Goal: Check status: Check status

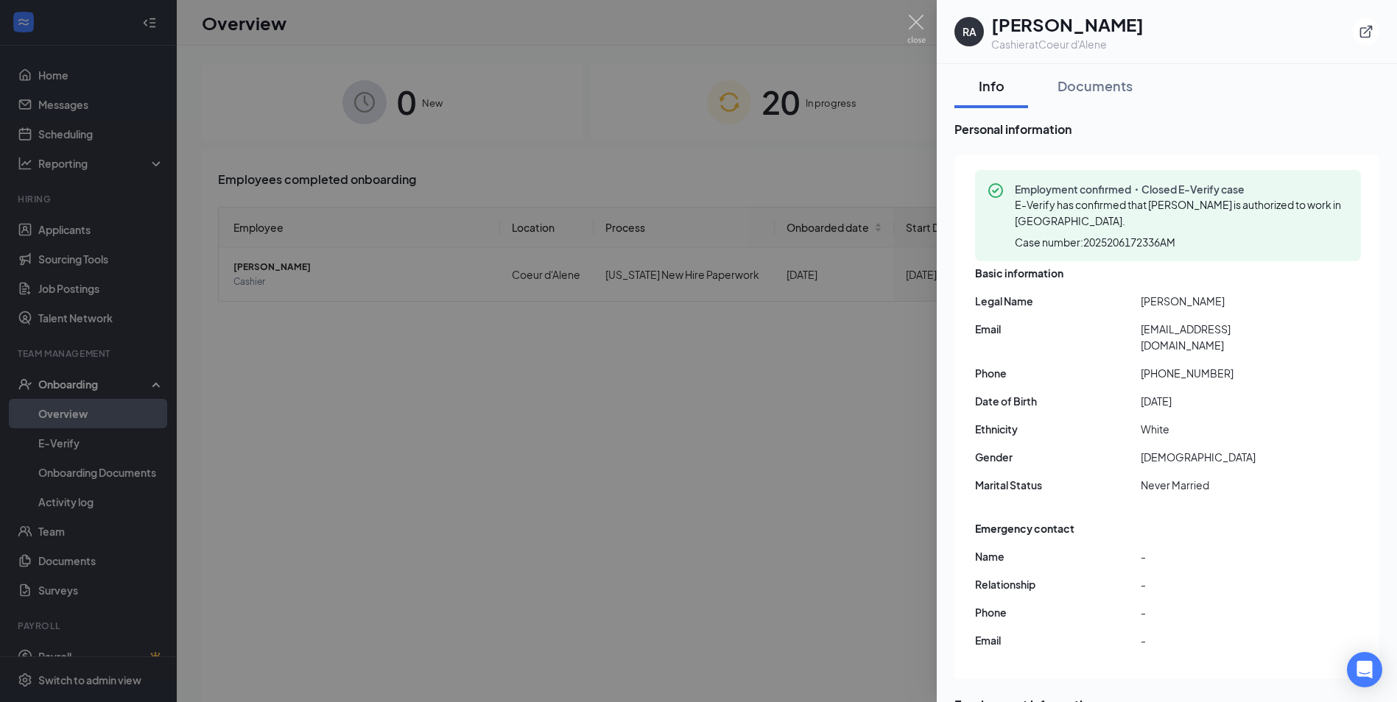
click at [899, 11] on div at bounding box center [698, 351] width 1397 height 702
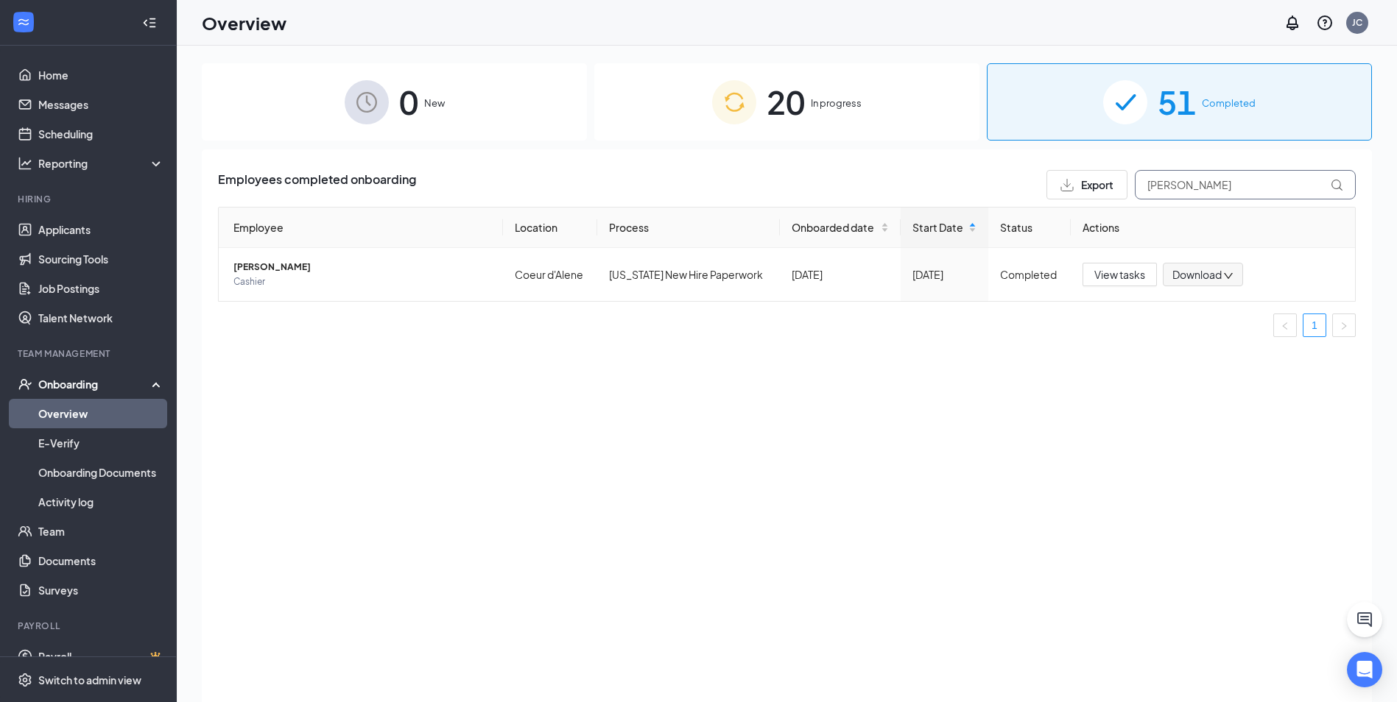
drag, startPoint x: 1215, startPoint y: 179, endPoint x: 887, endPoint y: 200, distance: 329.0
click at [887, 200] on div "Employees completed onboarding Export [PERSON_NAME] Employee Location Process O…" at bounding box center [786, 259] width 1137 height 179
type input "[PERSON_NAME]"
click at [309, 272] on span "[PERSON_NAME]" at bounding box center [362, 267] width 258 height 15
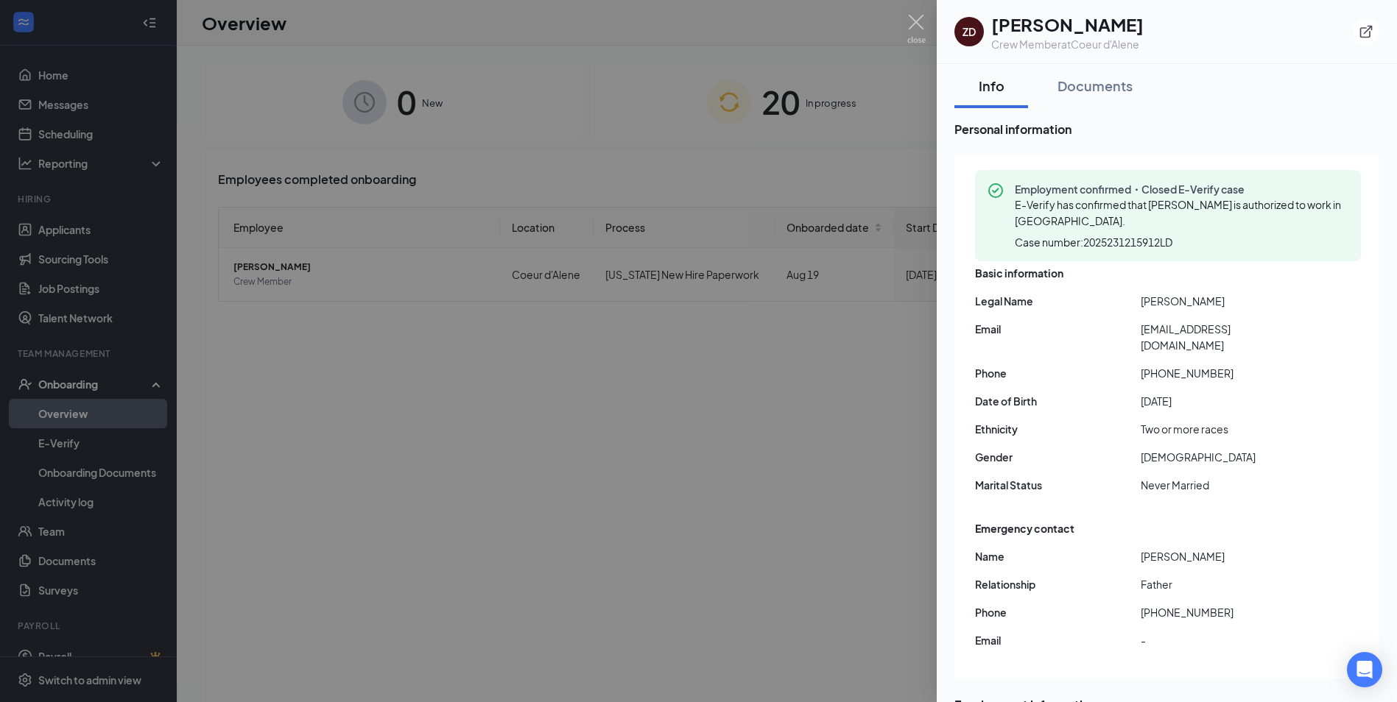
click at [911, 12] on div at bounding box center [698, 351] width 1397 height 702
